Goal: Check status: Check status

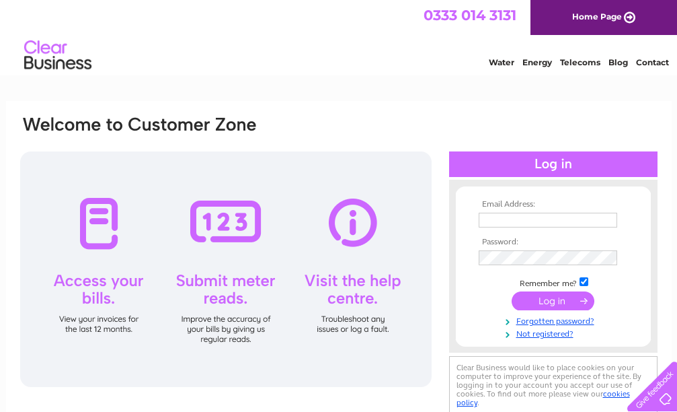
type input "[EMAIL_ADDRESS][DOMAIN_NAME]"
click at [554, 298] on input "submit" at bounding box center [553, 300] width 83 height 19
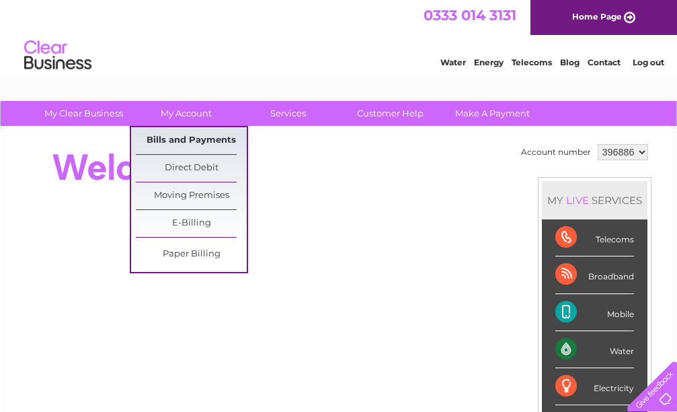
click at [199, 149] on link "Bills and Payments" at bounding box center [191, 140] width 111 height 27
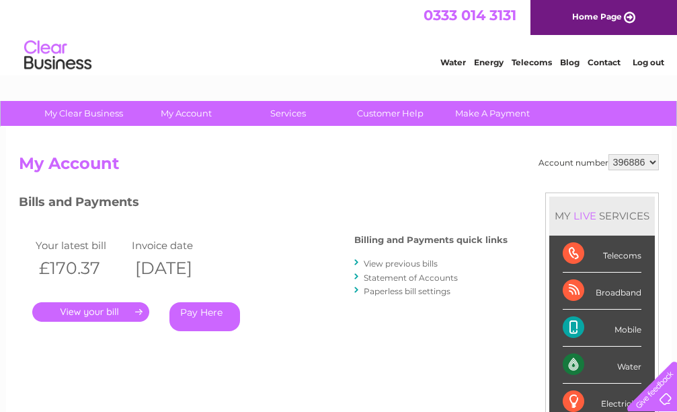
click at [112, 311] on link "." at bounding box center [90, 312] width 117 height 20
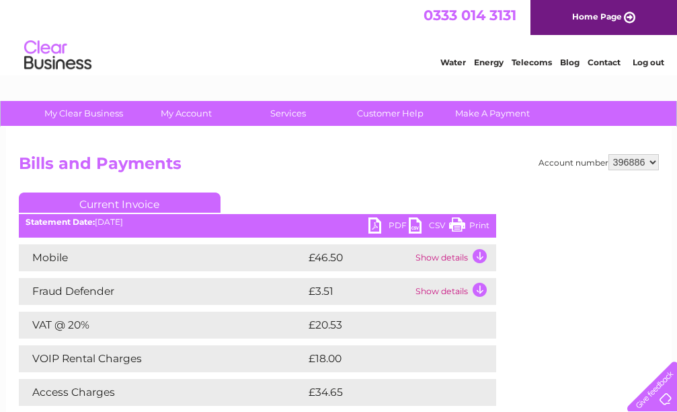
click at [381, 226] on link "PDF" at bounding box center [389, 227] width 40 height 20
click at [656, 161] on select "396886 972885" at bounding box center [634, 162] width 50 height 16
select select "972885"
click at [609, 154] on select "396886 972885" at bounding box center [634, 162] width 50 height 16
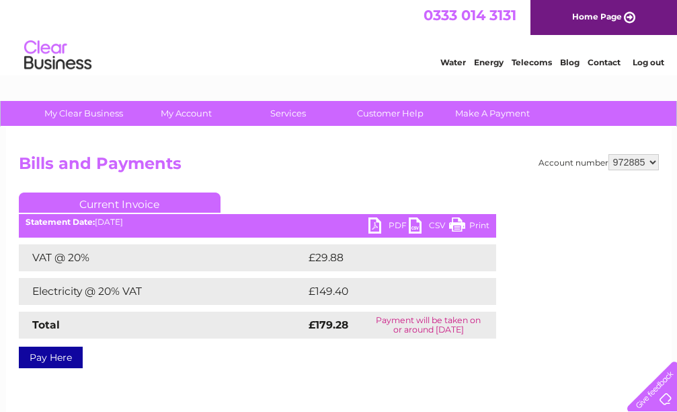
click at [644, 66] on link "Log out" at bounding box center [649, 62] width 32 height 10
